Goal: Communication & Community: Answer question/provide support

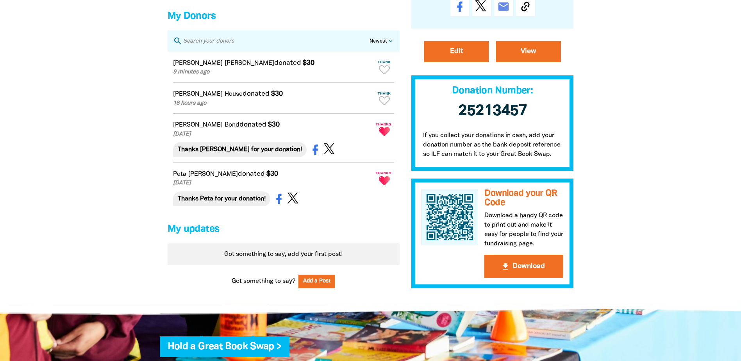
scroll to position [468, 0]
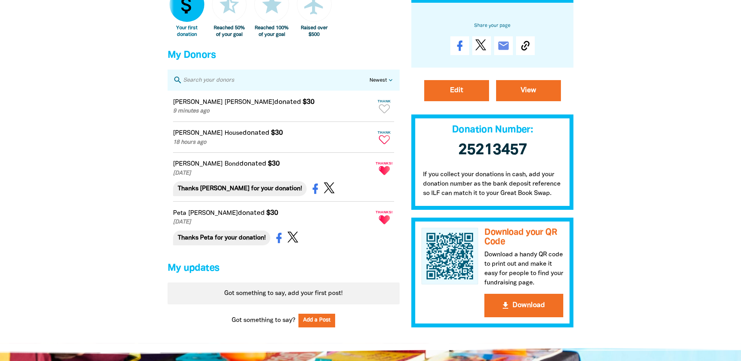
click at [386, 144] on icon "Paginated content" at bounding box center [384, 139] width 11 height 9
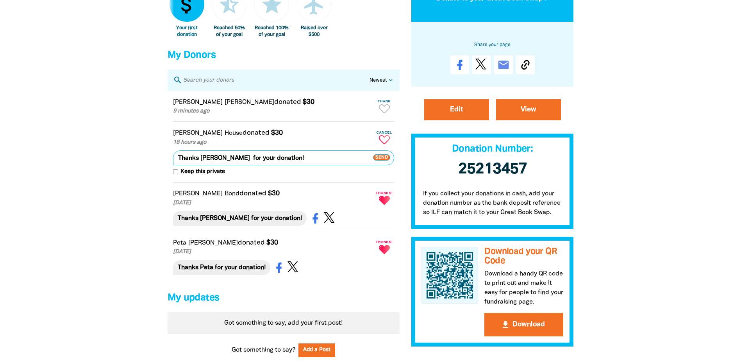
click at [385, 161] on span "Send" at bounding box center [381, 158] width 17 height 6
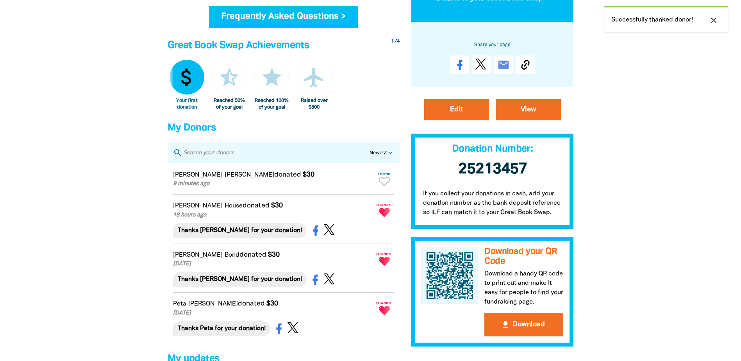
scroll to position [429, 0]
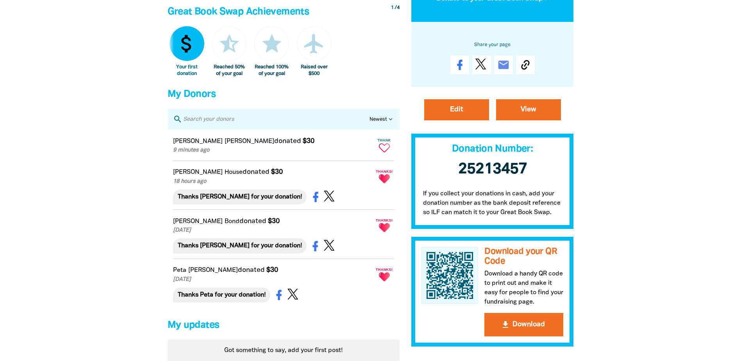
click at [382, 152] on icon "Paginated content" at bounding box center [384, 147] width 11 height 9
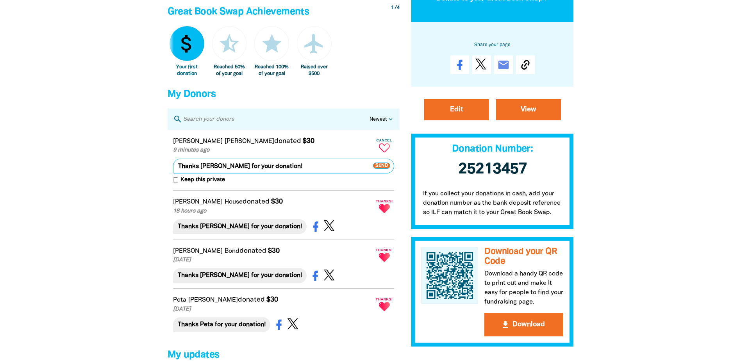
click at [381, 169] on span "Send" at bounding box center [381, 165] width 17 height 6
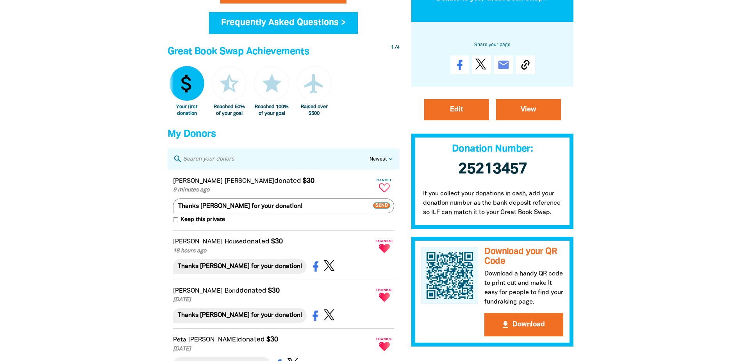
scroll to position [390, 0]
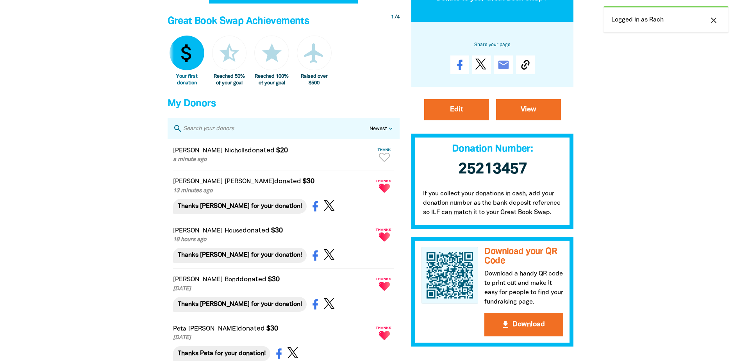
scroll to position [468, 0]
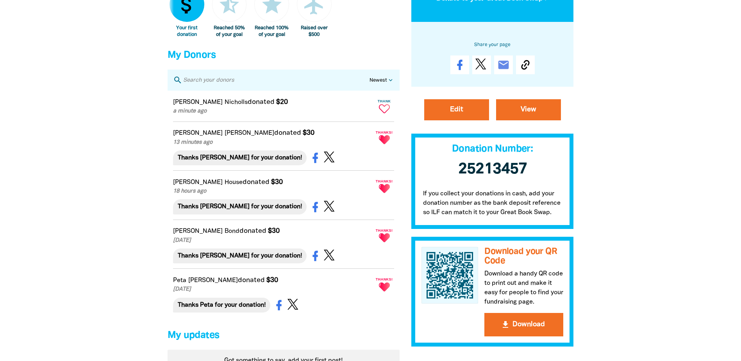
click at [386, 112] on icon "Paginated content" at bounding box center [384, 108] width 11 height 9
type textarea "Thanks [PERSON_NAME] for your donation!"
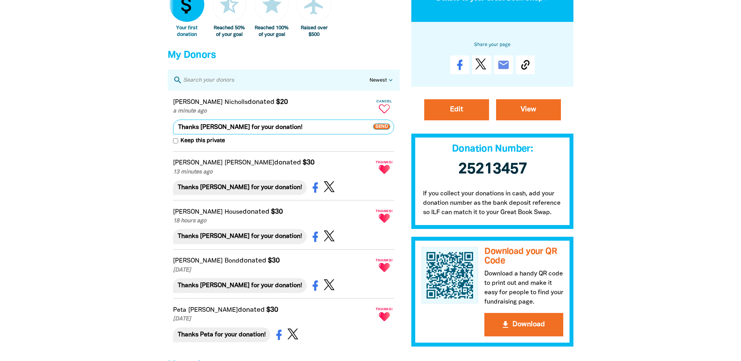
click at [383, 130] on span "Send" at bounding box center [381, 126] width 17 height 6
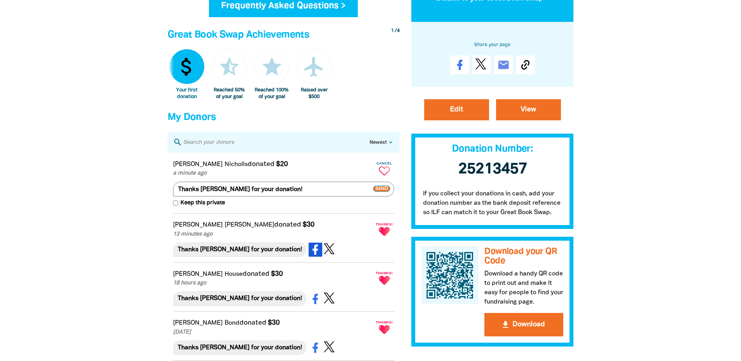
scroll to position [390, 0]
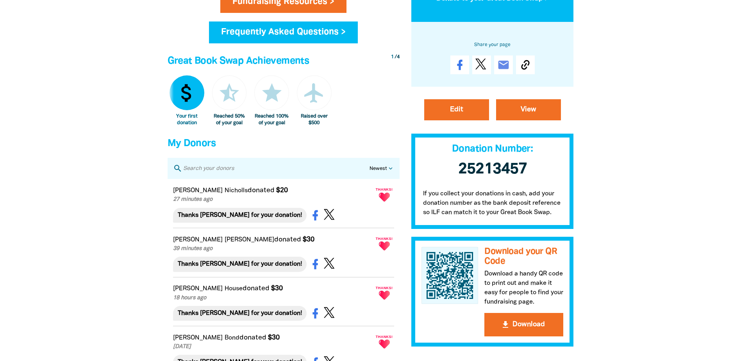
scroll to position [351, 0]
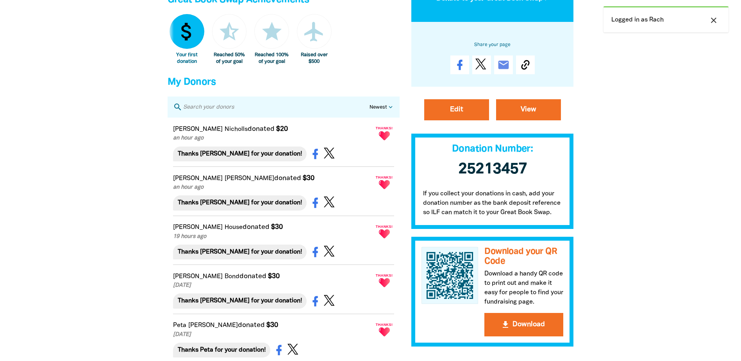
scroll to position [468, 0]
